Goal: Check status

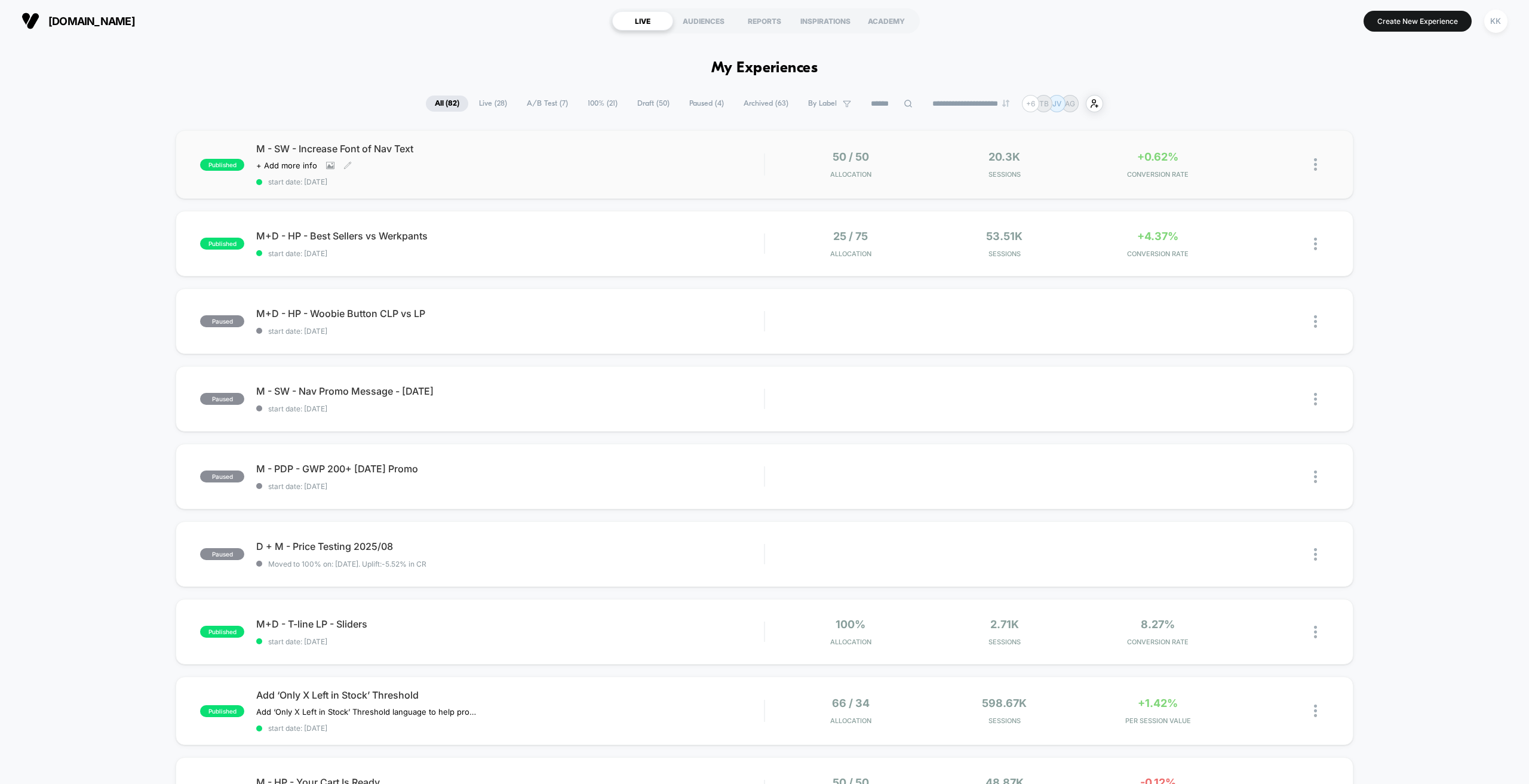
click at [529, 186] on span "start date: [DATE]" at bounding box center [510, 182] width 507 height 9
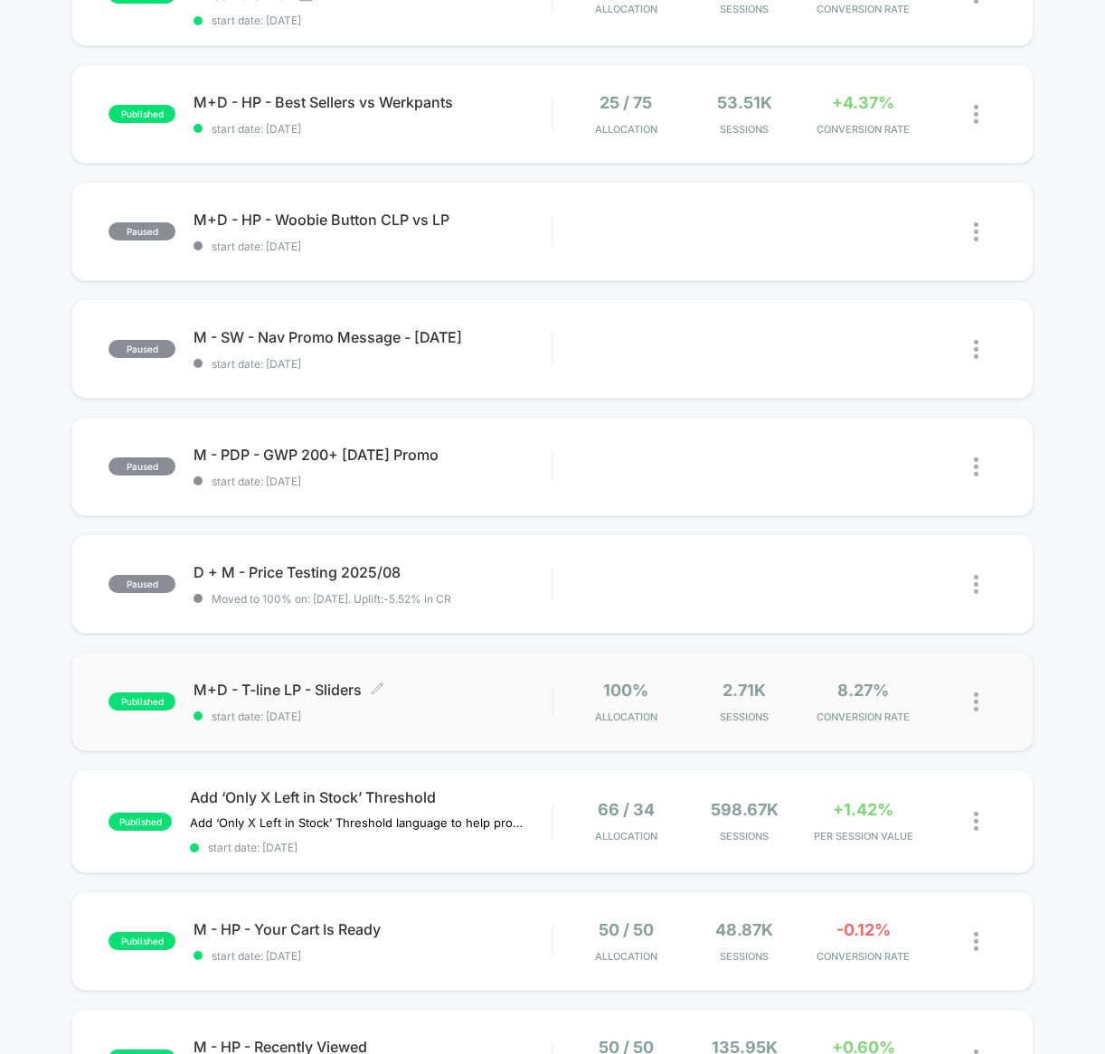
scroll to position [271, 0]
